Goal: Task Accomplishment & Management: Manage account settings

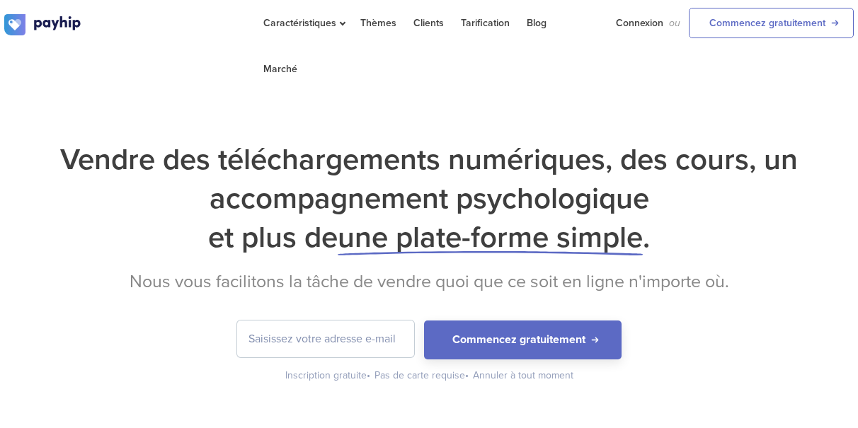
click at [770, 93] on div "Vendre des téléchargements numériques, des cours, un accompagnement psychologiq…" at bounding box center [429, 251] width 858 height 406
click at [629, 26] on link "Connexion" at bounding box center [639, 23] width 47 height 46
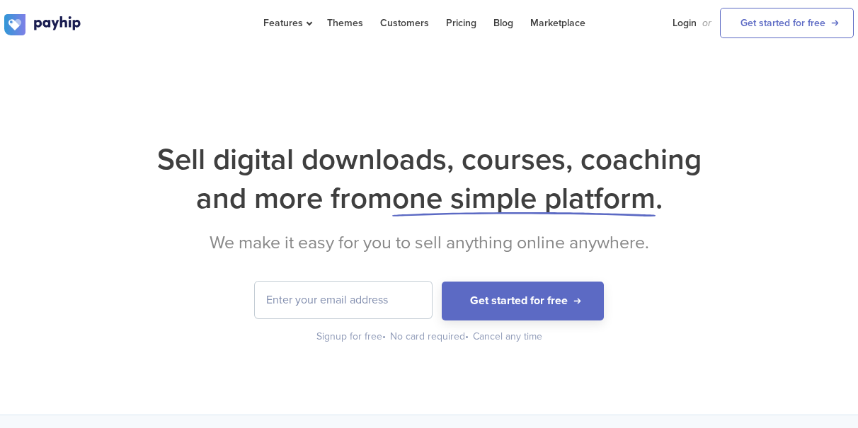
click at [607, 142] on h1 "Sell digital downloads, courses, coaching and more from one simple platform ." at bounding box center [428, 179] width 849 height 78
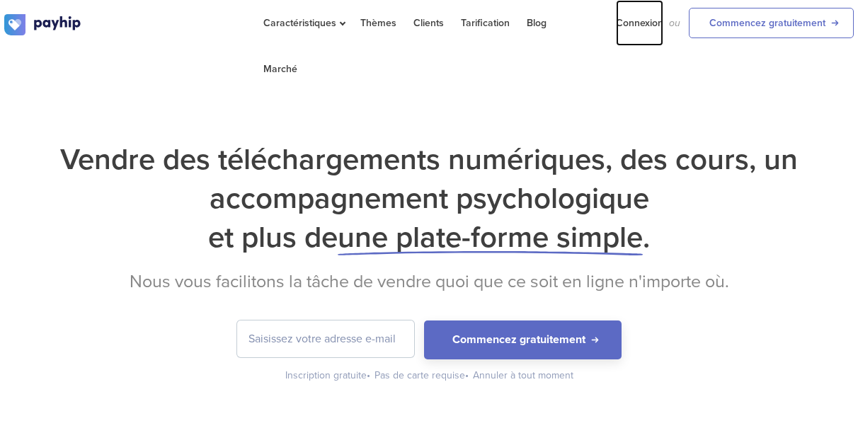
click at [634, 18] on link "Connexion" at bounding box center [639, 23] width 47 height 46
